Goal: Task Accomplishment & Management: Manage account settings

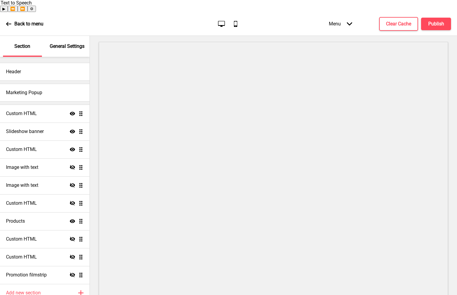
click at [60, 43] on p "General Settings" at bounding box center [67, 46] width 35 height 7
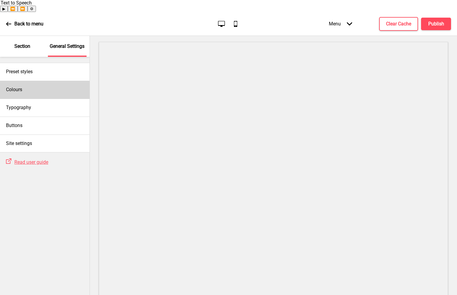
click at [36, 83] on div "Colours" at bounding box center [44, 90] width 89 height 18
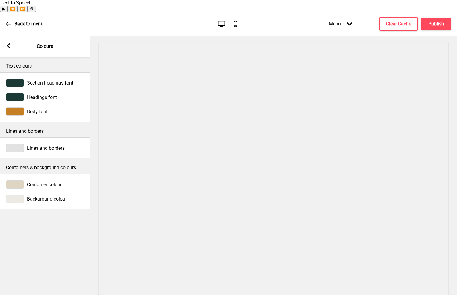
click at [10, 43] on rect at bounding box center [8, 45] width 5 height 5
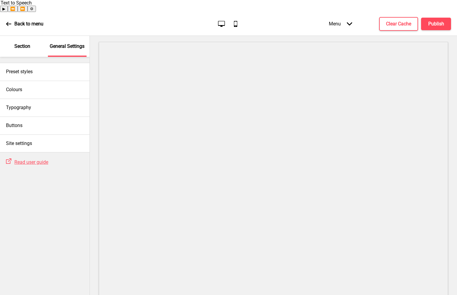
click at [29, 43] on p "Section" at bounding box center [22, 46] width 16 height 7
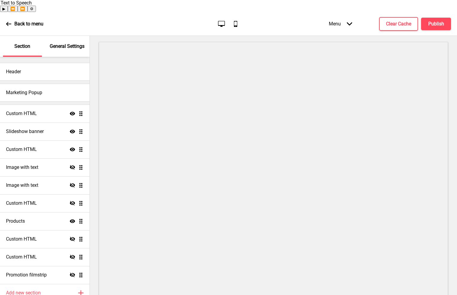
click at [58, 43] on p "General Settings" at bounding box center [67, 46] width 35 height 7
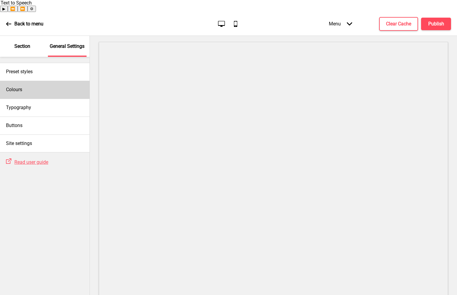
click at [38, 83] on div "Colours" at bounding box center [44, 90] width 89 height 18
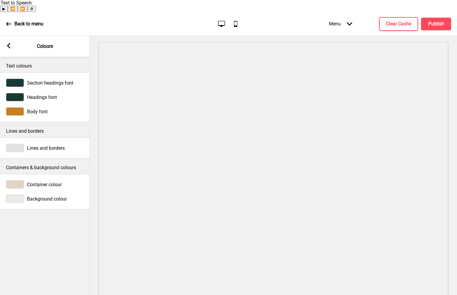
click at [18, 107] on div at bounding box center [15, 111] width 18 height 8
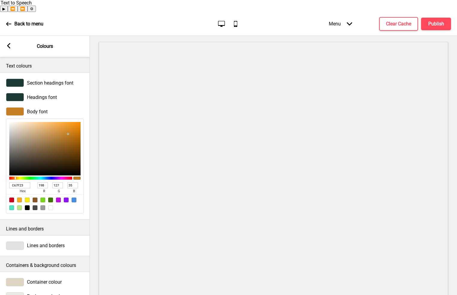
drag, startPoint x: 24, startPoint y: 174, endPoint x: 31, endPoint y: 174, distance: 6.9
click at [24, 183] on input "C67F23" at bounding box center [19, 186] width 21 height 6
click at [12, 198] on div at bounding box center [11, 200] width 5 height 5
type input "D0021B"
type input "208"
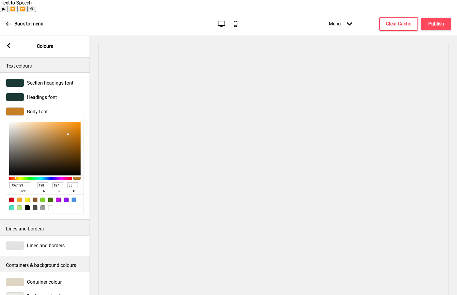
type input "2"
type input "27"
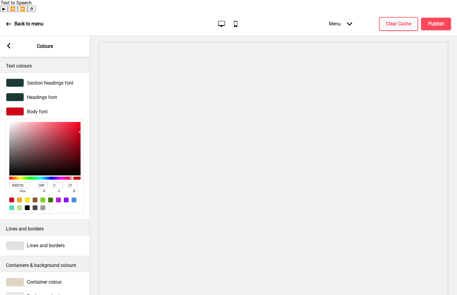
click at [17, 183] on input "D0021B" at bounding box center [19, 186] width 21 height 6
paste input "C67F23"
type input "C67F23"
type input "198"
type input "127"
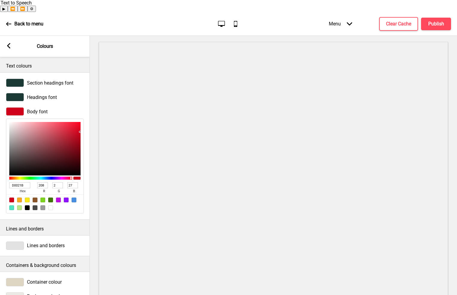
type input "35"
type input "C67F23"
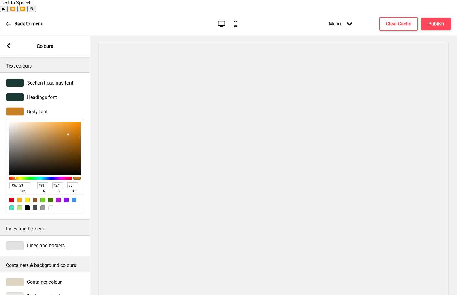
click at [88, 104] on div "Body font C67F23 hex 198 r 127 g 35 b 100 a" at bounding box center [45, 160] width 90 height 112
click at [20, 107] on div at bounding box center [15, 111] width 18 height 8
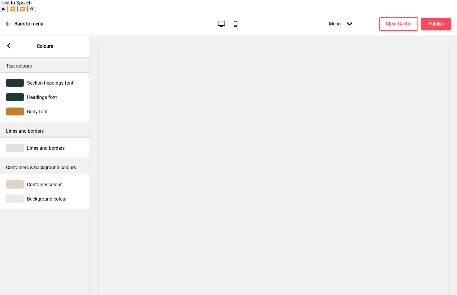
click at [26, 180] on div "Container colour" at bounding box center [45, 184] width 78 height 8
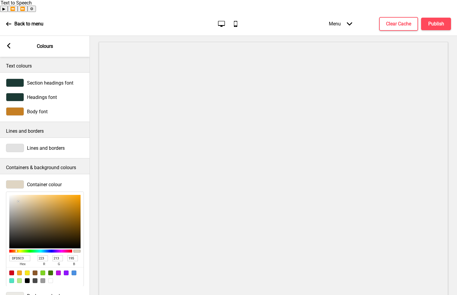
click at [20, 180] on div at bounding box center [15, 184] width 18 height 8
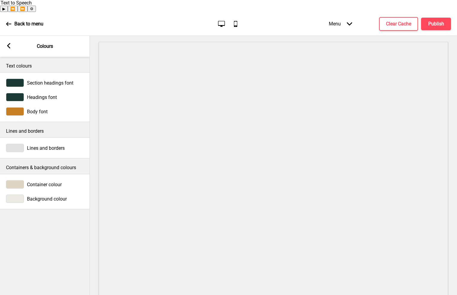
click at [20, 180] on div at bounding box center [15, 184] width 18 height 8
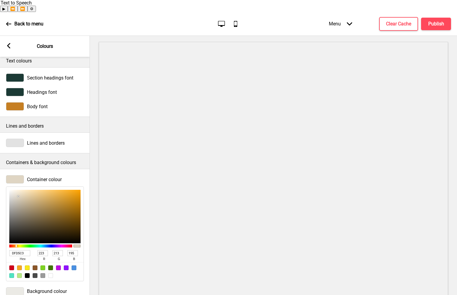
scroll to position [10, 0]
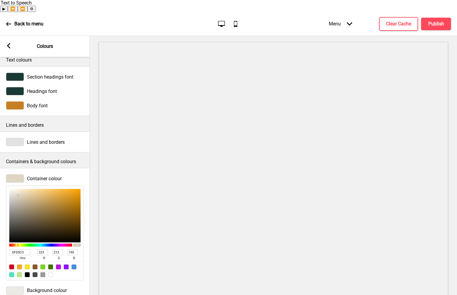
click at [22, 250] on input "DFD5C3" at bounding box center [19, 253] width 21 height 6
click at [27, 265] on div at bounding box center [27, 267] width 5 height 5
type input "F8E71C"
type input "248"
type input "231"
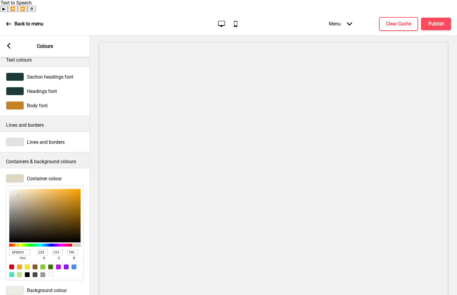
type input "28"
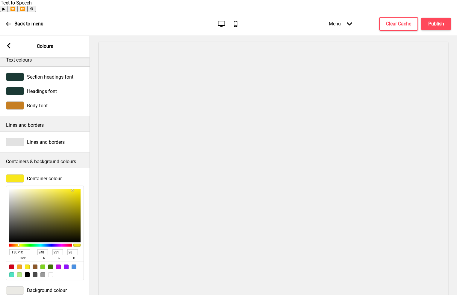
click at [22, 250] on input "F8E71C" at bounding box center [19, 253] width 21 height 6
paste input "DFD5C3"
type input "DFD5C3"
type input "223"
type input "213"
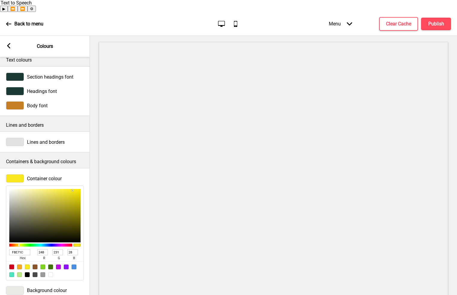
type input "195"
type input "DFD5C3"
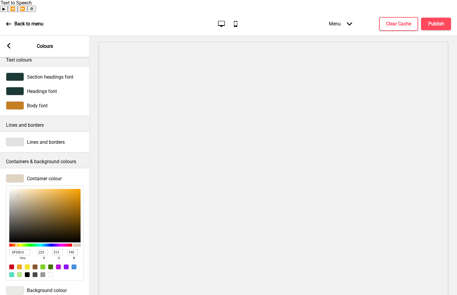
scroll to position [10, 0]
click at [9, 174] on div at bounding box center [15, 178] width 18 height 8
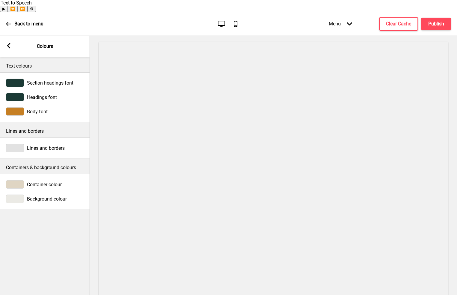
scroll to position [0, 0]
click at [11, 43] on rect at bounding box center [8, 45] width 5 height 5
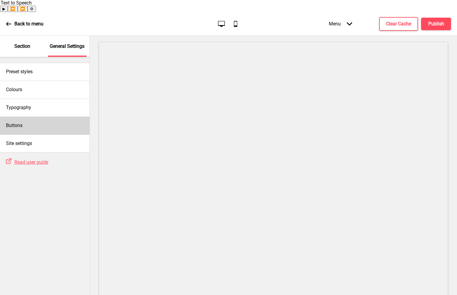
click at [39, 117] on div "Buttons" at bounding box center [44, 126] width 89 height 18
select select "outline"
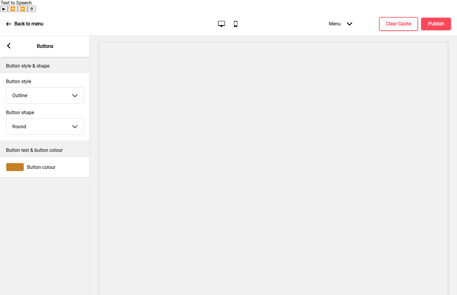
click at [12, 163] on div at bounding box center [15, 167] width 18 height 8
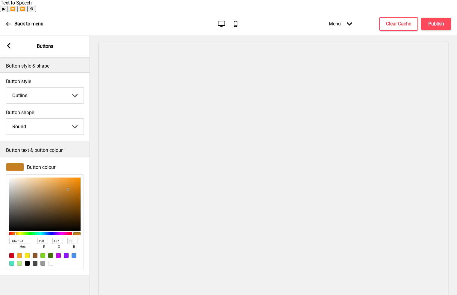
drag, startPoint x: 17, startPoint y: 232, endPoint x: 20, endPoint y: 231, distance: 3.1
click at [17, 244] on span "hex" at bounding box center [22, 247] width 26 height 6
click at [21, 238] on input "C67F23" at bounding box center [19, 241] width 21 height 6
click at [10, 253] on div at bounding box center [11, 255] width 5 height 5
type input "D0021B"
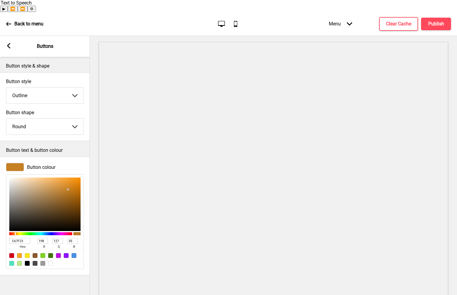
type input "208"
type input "2"
type input "27"
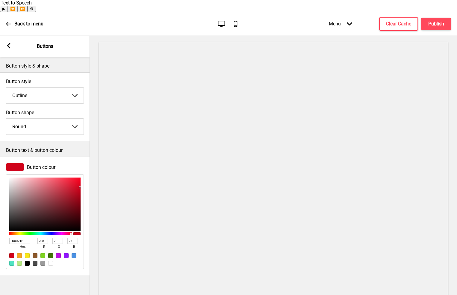
click at [23, 238] on input "D0021B" at bounding box center [19, 241] width 21 height 6
paste input "C67F23"
type input "C67F23"
type input "198"
type input "127"
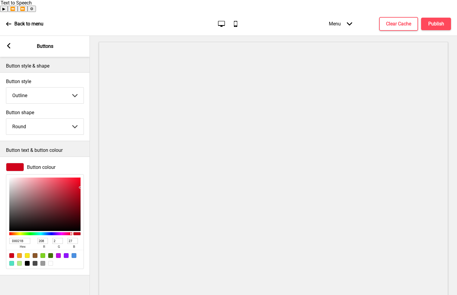
type input "35"
type input "C67F23"
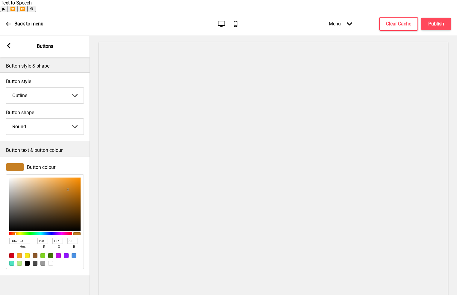
click at [56, 262] on div "Button colour C67F23 hex 198 r 127 g 35 b 100 a" at bounding box center [45, 216] width 90 height 119
drag, startPoint x: 51, startPoint y: 151, endPoint x: 51, endPoint y: 158, distance: 6.6
click at [51, 163] on div "Button colour" at bounding box center [45, 167] width 78 height 8
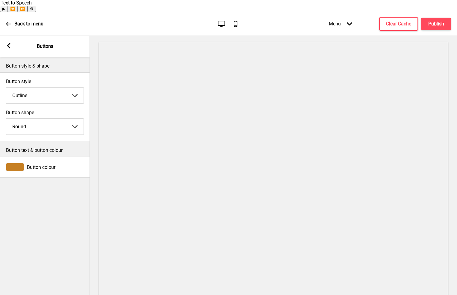
click at [52, 194] on div "Button style & shape Button style Outline Solid Outline Raised Arrow down Butto…" at bounding box center [45, 182] width 90 height 250
click at [10, 43] on rect at bounding box center [8, 45] width 5 height 5
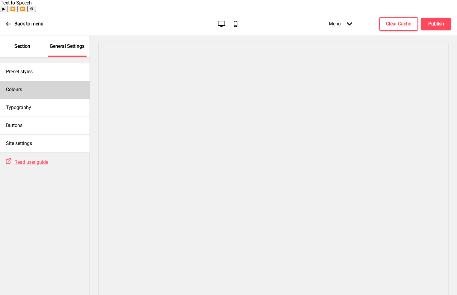
click at [36, 81] on div "Colours" at bounding box center [44, 90] width 89 height 18
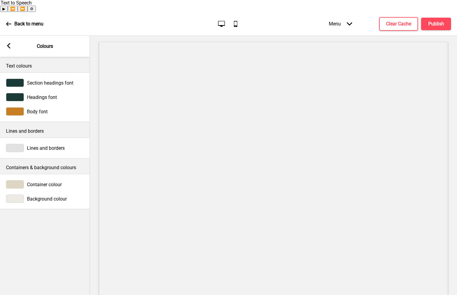
click at [19, 93] on div at bounding box center [15, 97] width 18 height 8
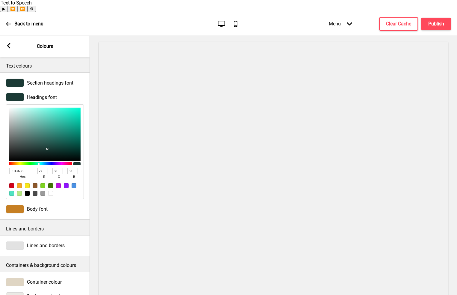
click at [24, 168] on input "1B3A35" at bounding box center [19, 171] width 21 height 6
click at [43, 183] on div at bounding box center [42, 185] width 5 height 5
type input "7ED321"
type input "126"
type input "211"
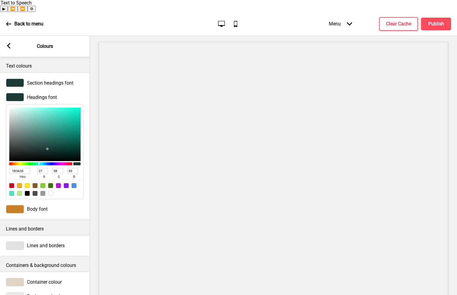
type input "33"
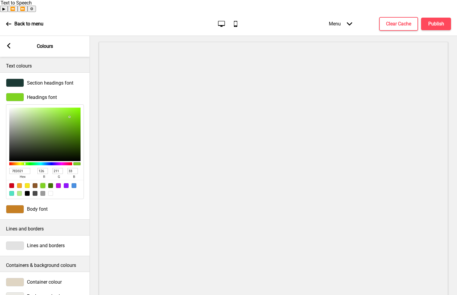
click at [24, 168] on input "7ED321" at bounding box center [19, 171] width 21 height 6
paste input "1B3A35"
type input "1B3A35"
type input "27"
type input "58"
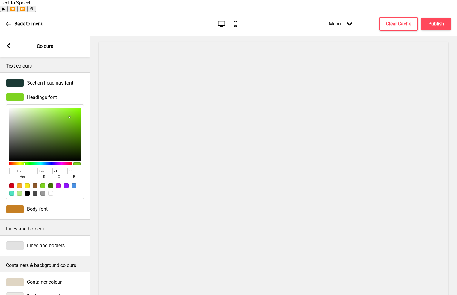
type input "53"
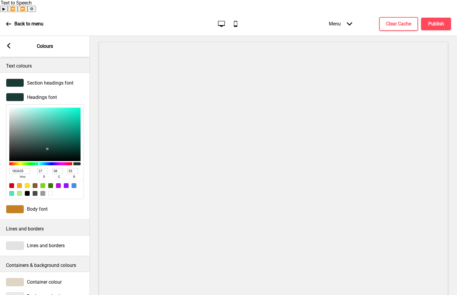
type input "1B3A35"
click at [38, 95] on span "Headings font" at bounding box center [42, 98] width 30 height 6
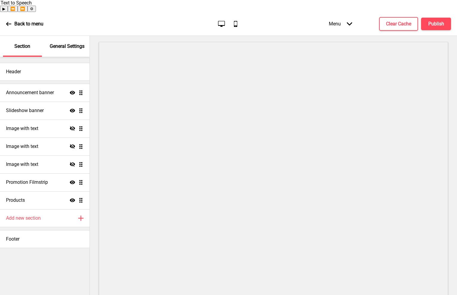
click at [74, 36] on div "General Settings" at bounding box center [67, 46] width 39 height 21
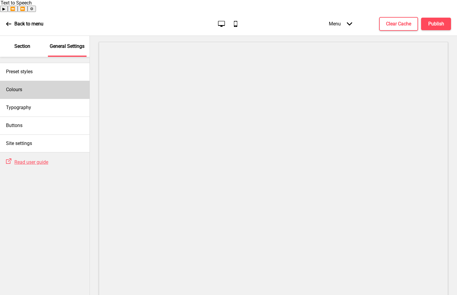
click at [33, 81] on div "Colours" at bounding box center [44, 90] width 89 height 18
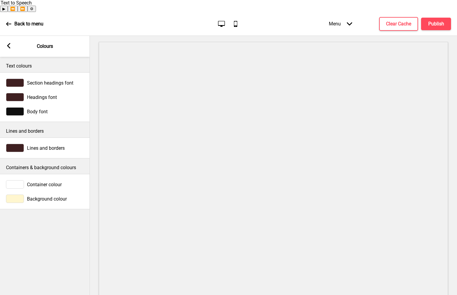
click at [20, 93] on div at bounding box center [15, 97] width 18 height 8
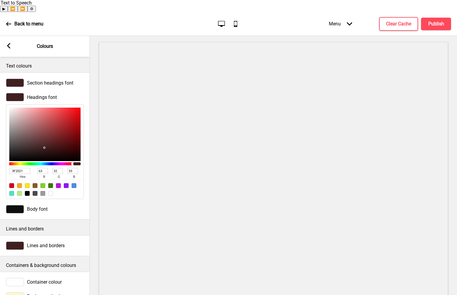
click at [23, 168] on input "3F2021" at bounding box center [19, 171] width 21 height 6
click at [40, 183] on div at bounding box center [42, 185] width 5 height 5
type input "7ED321"
type input "126"
type input "211"
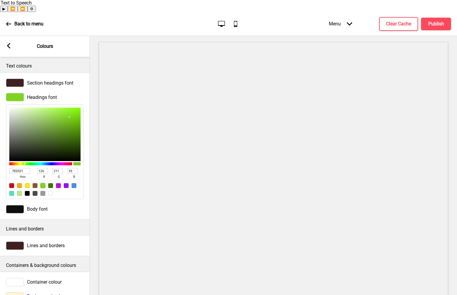
drag, startPoint x: 21, startPoint y: 158, endPoint x: 27, endPoint y: 159, distance: 6.0
click at [21, 168] on input "7ED321" at bounding box center [19, 171] width 21 height 6
paste input "3F20"
type input "3F2021"
type input "63"
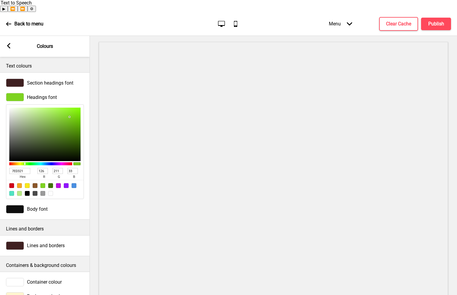
type input "32"
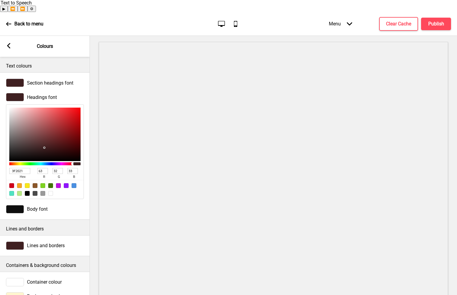
type input "3F2021"
click at [91, 85] on div at bounding box center [273, 171] width 367 height 271
click at [22, 93] on div at bounding box center [15, 97] width 18 height 8
